Goal: Information Seeking & Learning: Understand process/instructions

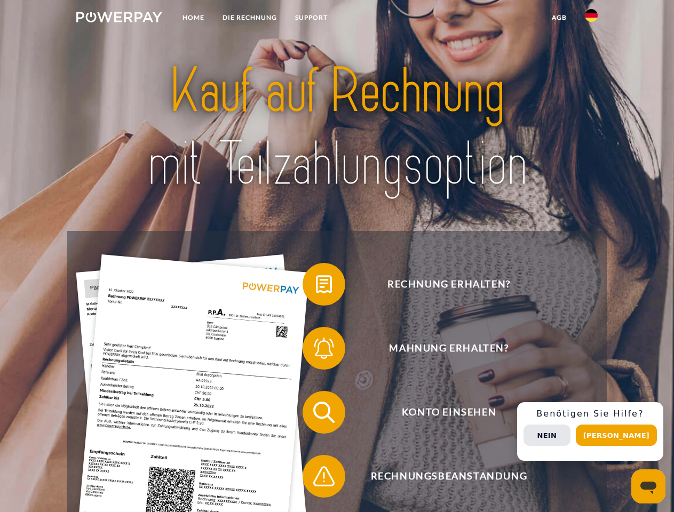
click at [119, 19] on img at bounding box center [119, 17] width 86 height 11
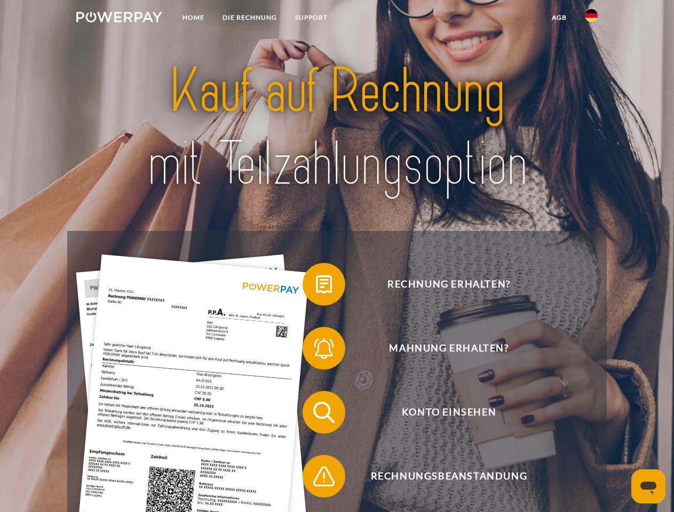
click at [591, 19] on img at bounding box center [591, 15] width 13 height 13
click at [559, 18] on link "agb" at bounding box center [559, 17] width 33 height 19
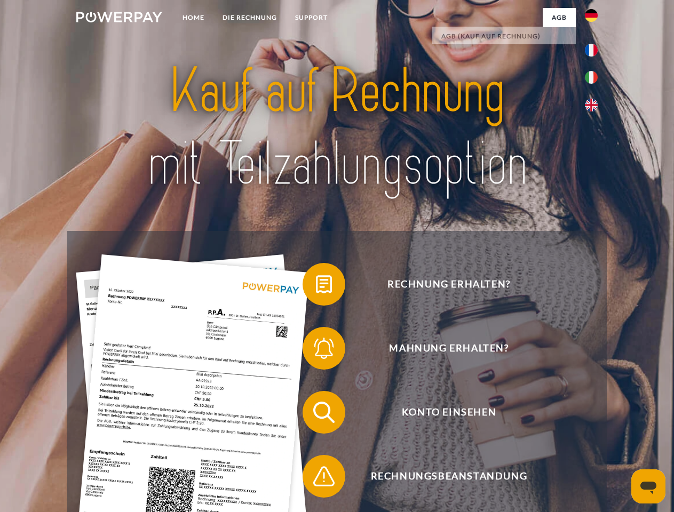
click at [316, 286] on span at bounding box center [307, 284] width 53 height 53
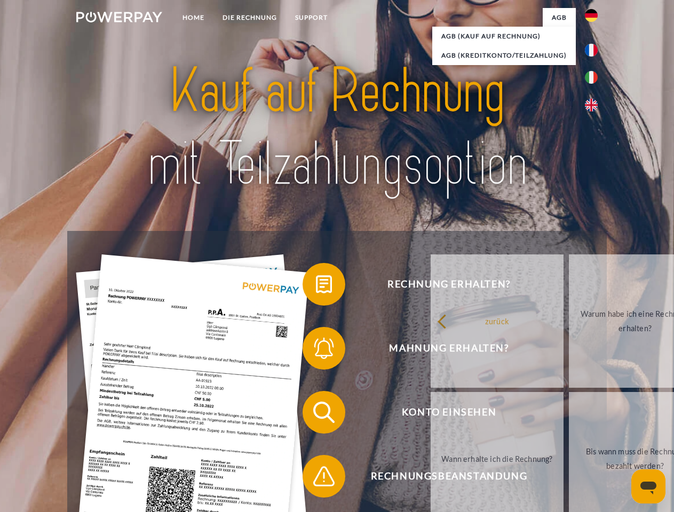
click at [316, 351] on span at bounding box center [307, 348] width 53 height 53
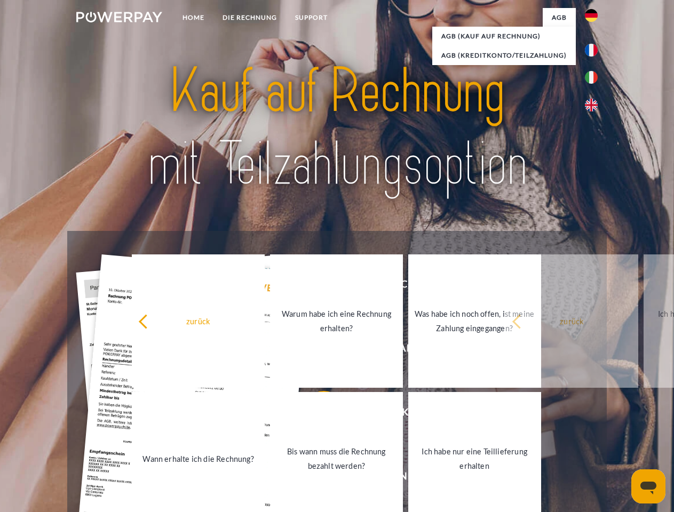
click at [316, 415] on link "Bis wann muss die Rechnung bezahlt werden?" at bounding box center [336, 458] width 133 height 133
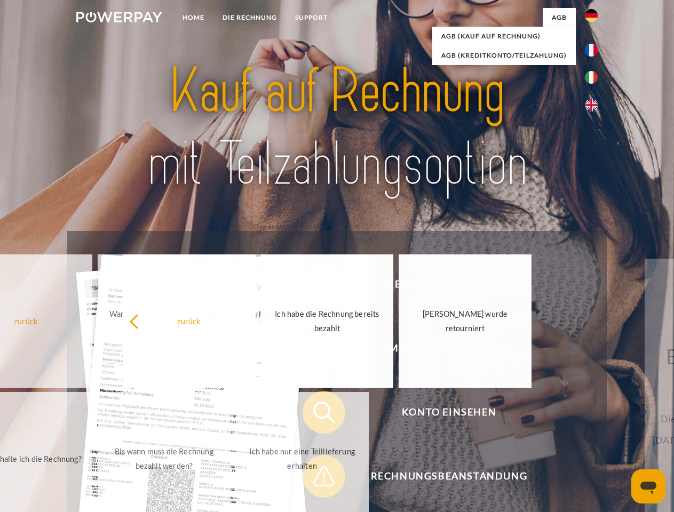
click at [316, 479] on span at bounding box center [307, 476] width 53 height 53
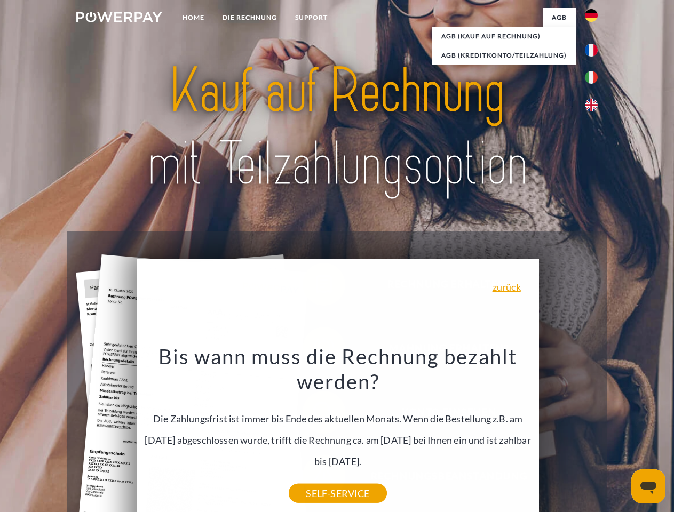
click at [594, 432] on div "Rechnung erhalten? Mahnung erhalten? Konto einsehen" at bounding box center [336, 444] width 539 height 427
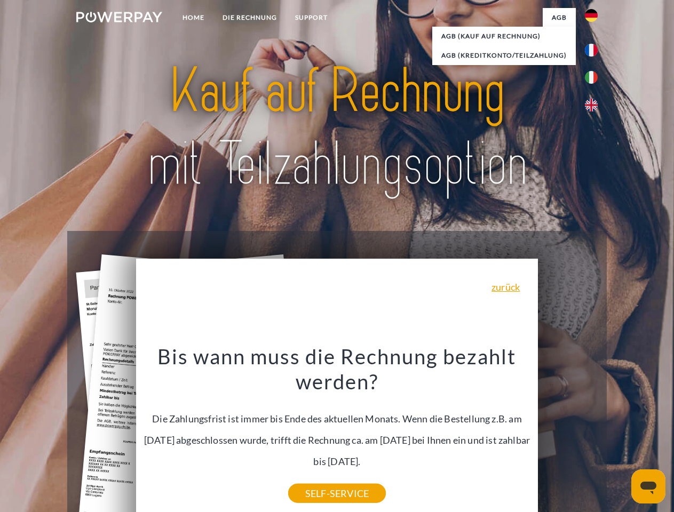
click at [568, 434] on span "Konto einsehen" at bounding box center [448, 412] width 261 height 43
click at [620, 435] on header "Home DIE RECHNUNG SUPPORT" at bounding box center [337, 368] width 674 height 737
